Goal: Transaction & Acquisition: Download file/media

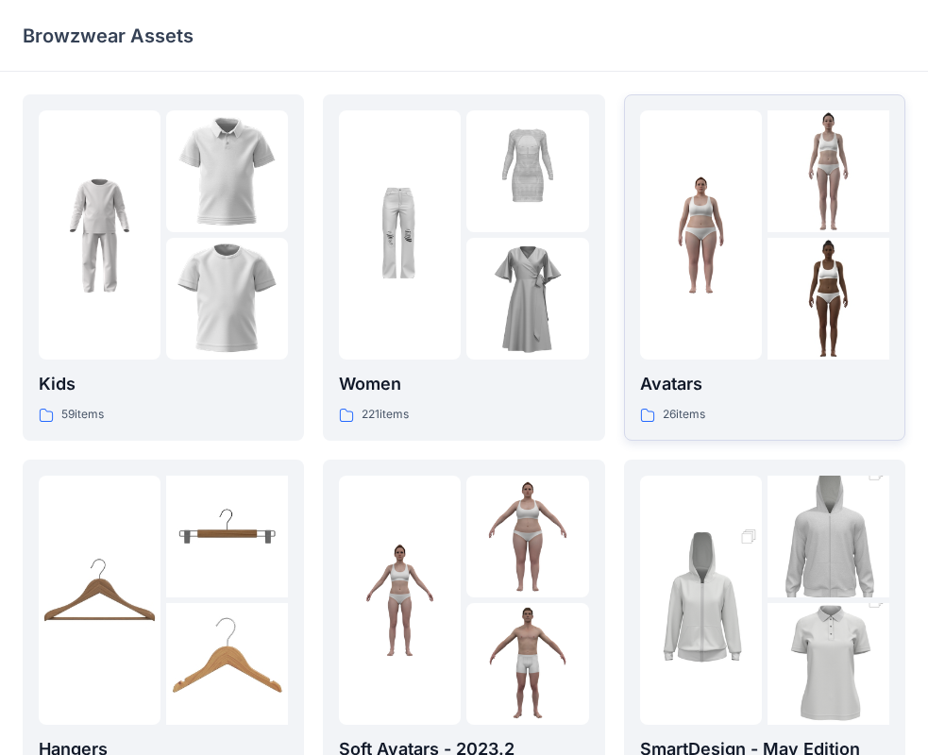
click at [770, 275] on img at bounding box center [829, 299] width 122 height 122
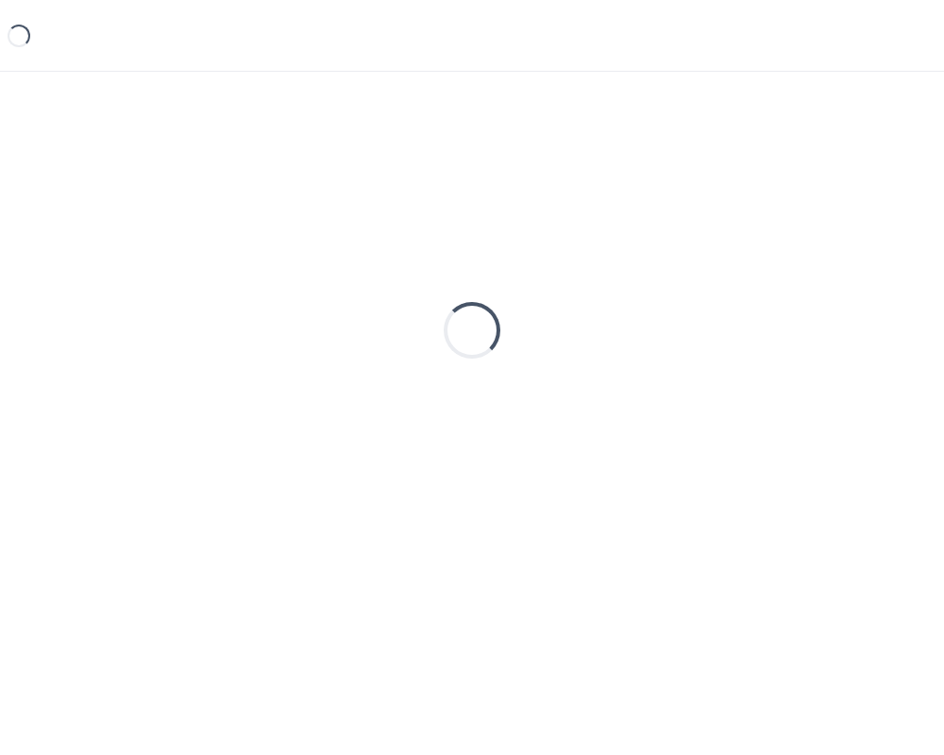
click at [770, 275] on div "Loading..." at bounding box center [472, 330] width 899 height 472
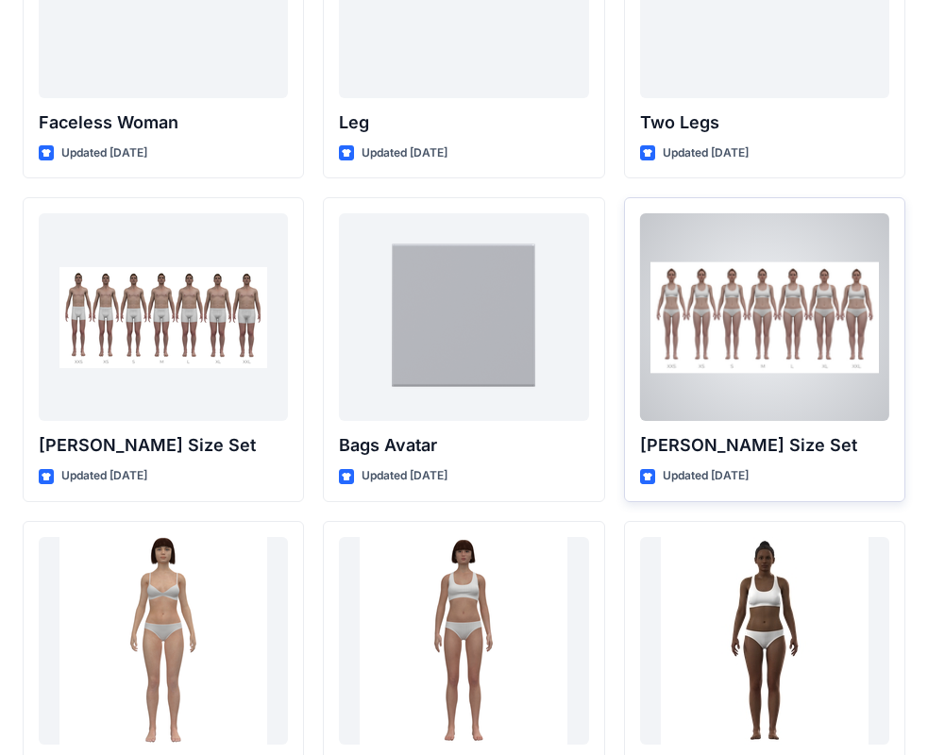
scroll to position [1932, 0]
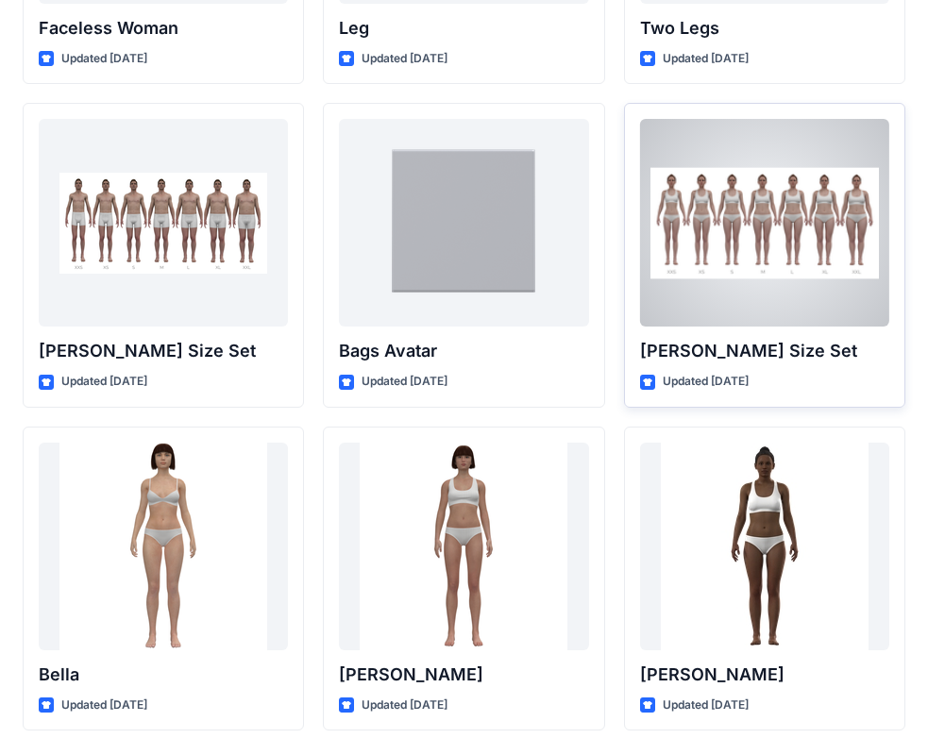
click at [777, 283] on div at bounding box center [764, 223] width 249 height 208
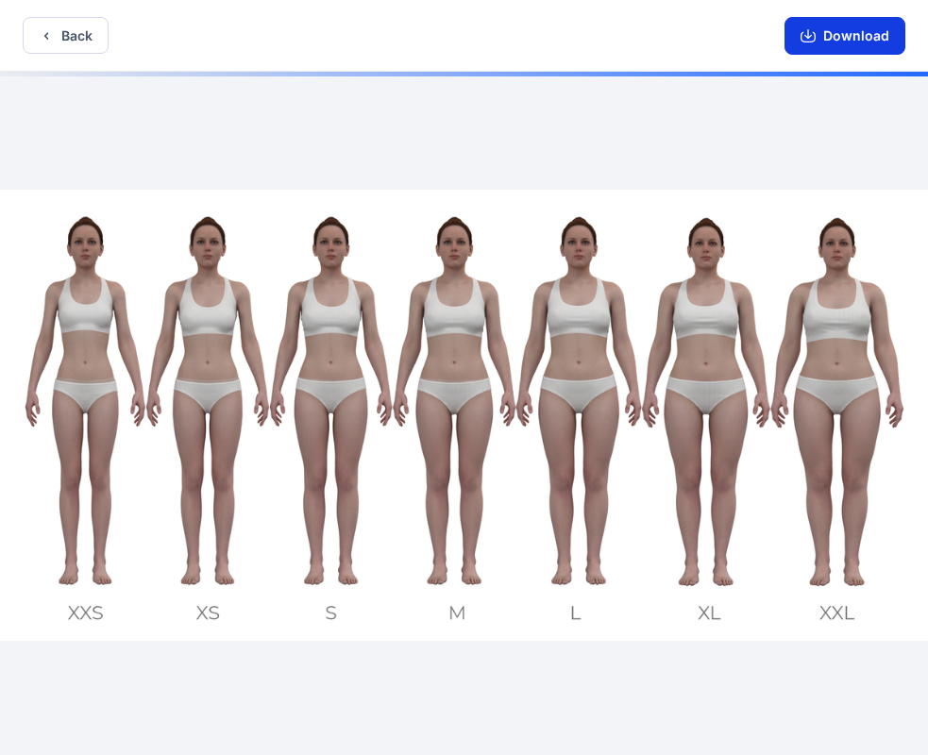
click at [817, 43] on button "Download" at bounding box center [845, 36] width 121 height 38
